Goal: Navigation & Orientation: Find specific page/section

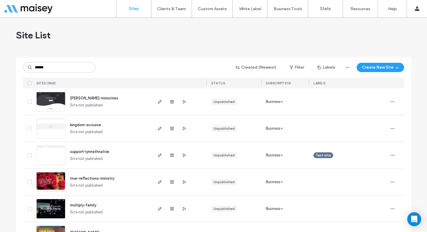
type input "******"
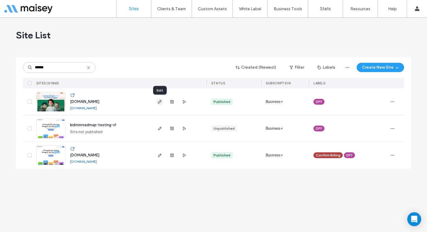
click at [158, 101] on icon "button" at bounding box center [159, 101] width 5 height 5
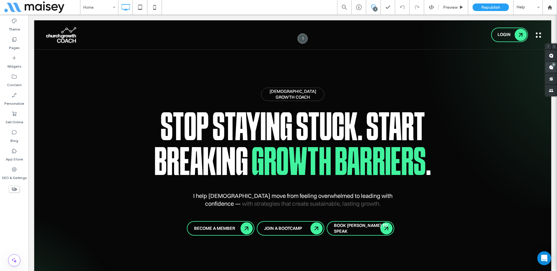
click at [551, 66] on span at bounding box center [552, 67] width 12 height 11
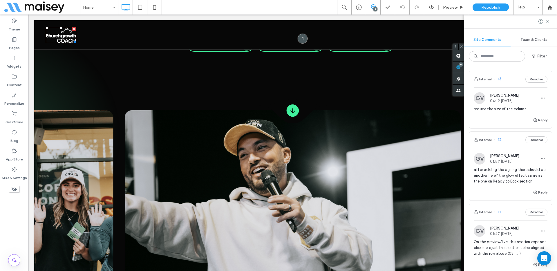
scroll to position [186, 0]
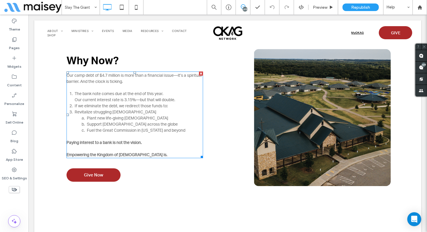
scroll to position [493, 0]
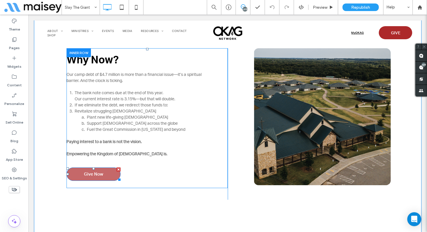
click at [101, 175] on span "Give Now" at bounding box center [93, 174] width 19 height 6
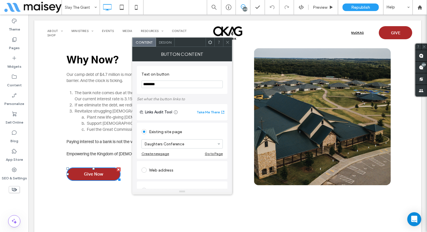
click at [227, 43] on icon at bounding box center [227, 42] width 4 height 4
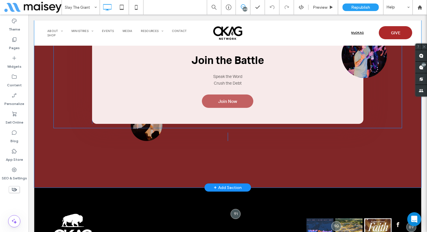
scroll to position [1521, 0]
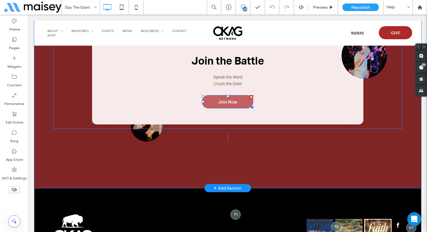
click at [223, 97] on link "Join Now" at bounding box center [227, 101] width 51 height 13
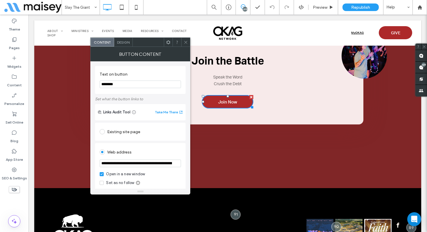
click at [186, 43] on icon at bounding box center [186, 42] width 4 height 4
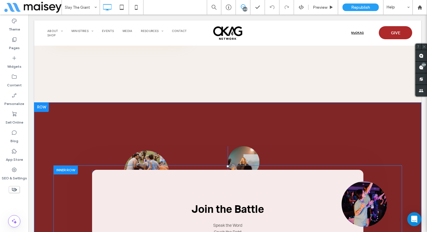
scroll to position [1368, 0]
